Goal: Information Seeking & Learning: Learn about a topic

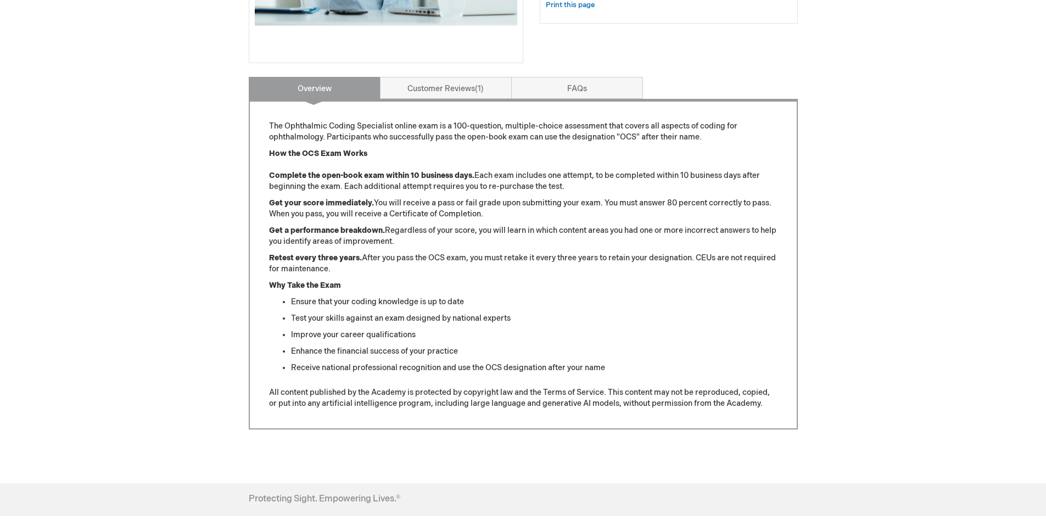
scroll to position [275, 0]
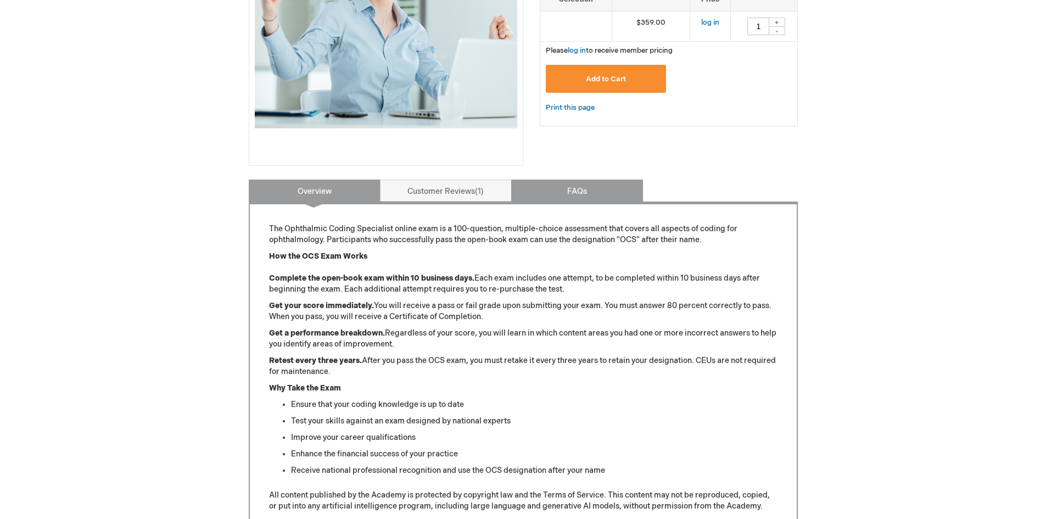
click at [599, 193] on link "FAQs" at bounding box center [577, 191] width 132 height 22
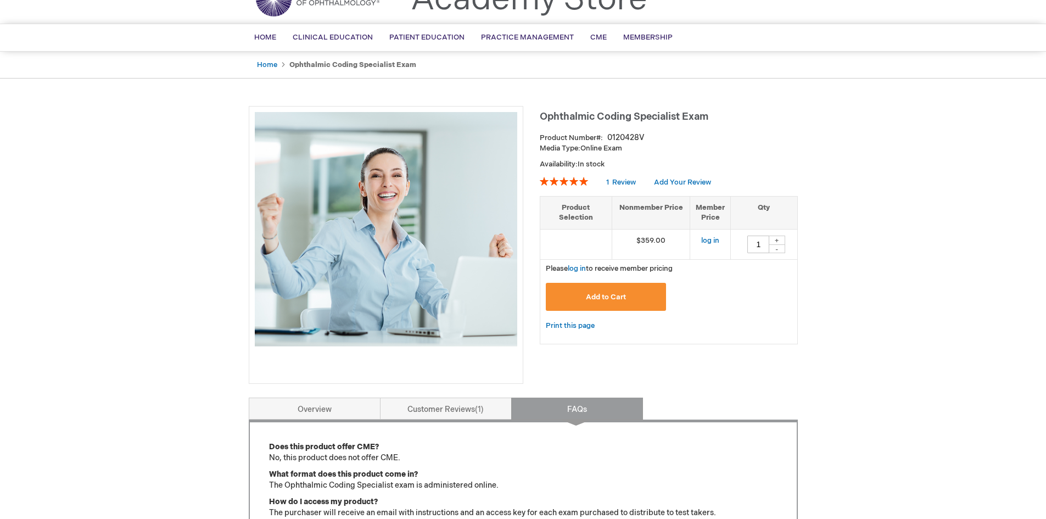
scroll to position [0, 0]
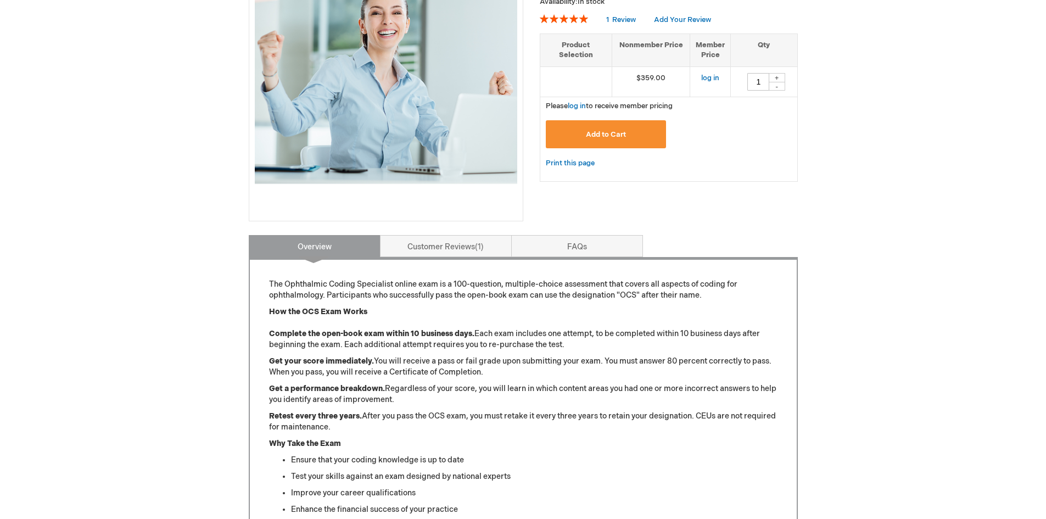
scroll to position [220, 0]
click at [593, 246] on link "FAQs" at bounding box center [577, 246] width 132 height 22
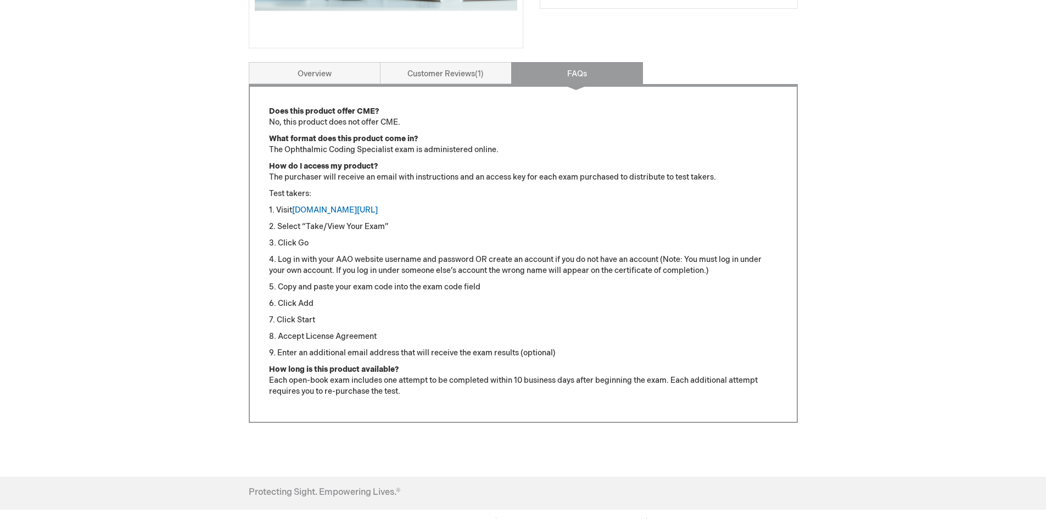
scroll to position [289, 0]
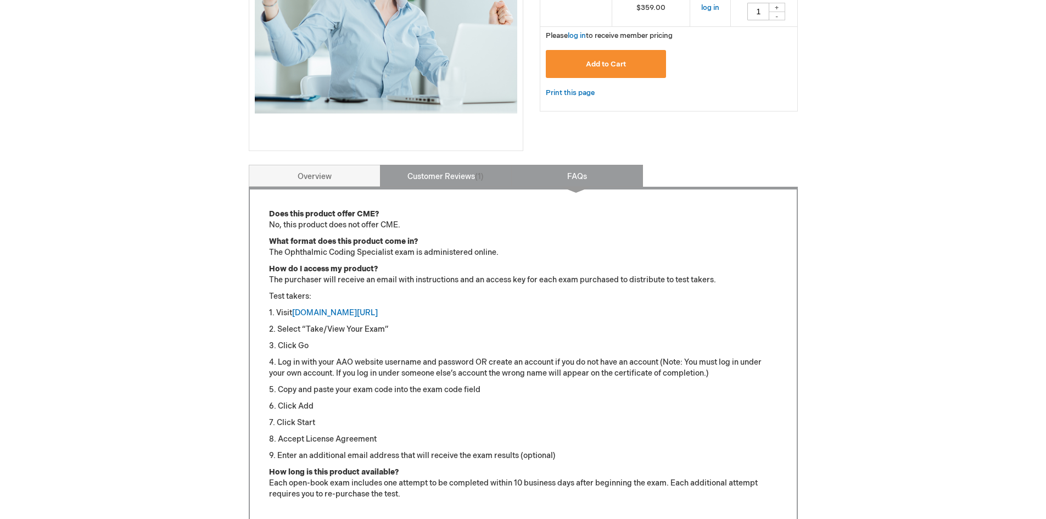
click at [452, 174] on link "Customer Reviews 1" at bounding box center [446, 176] width 132 height 22
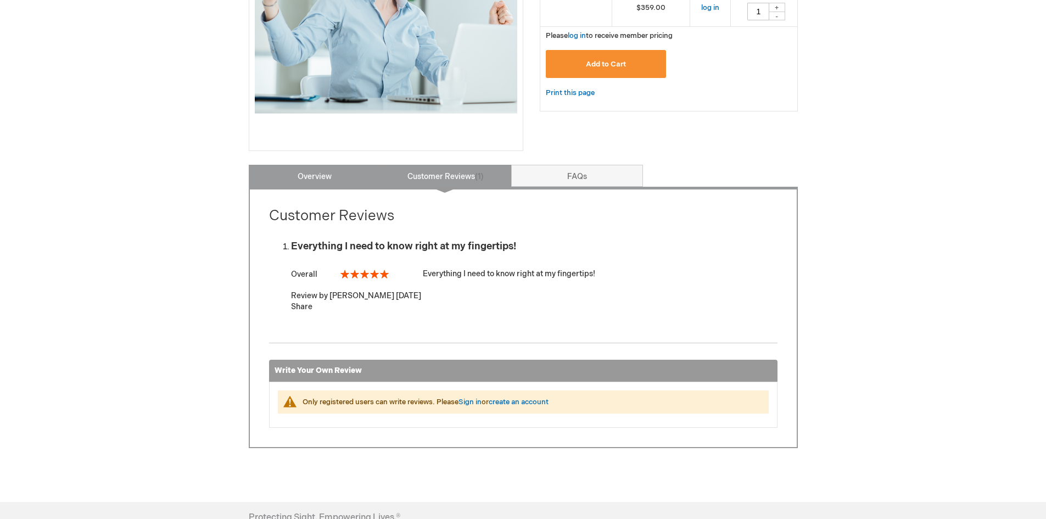
click at [315, 177] on link "Overview" at bounding box center [315, 176] width 132 height 22
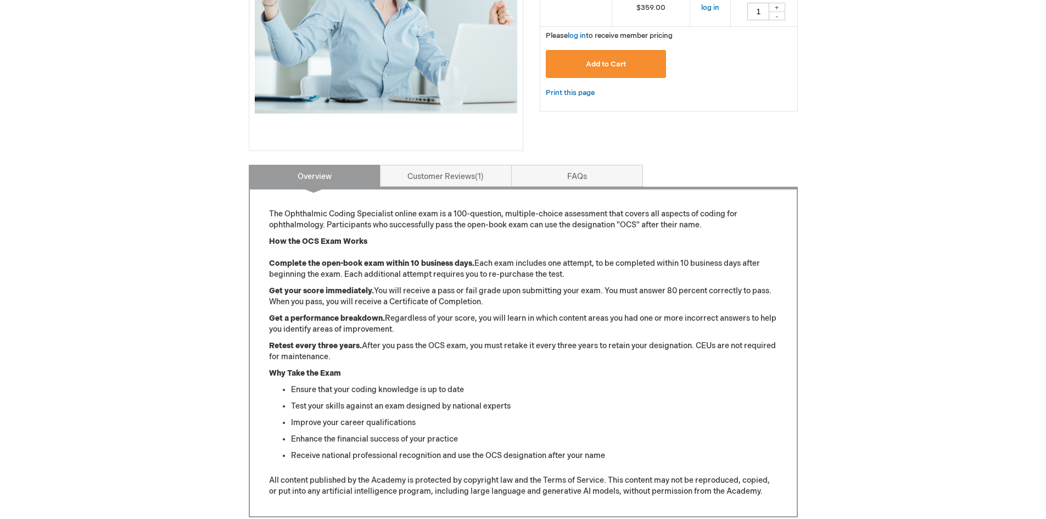
scroll to position [70, 0]
